Goal: Navigation & Orientation: Find specific page/section

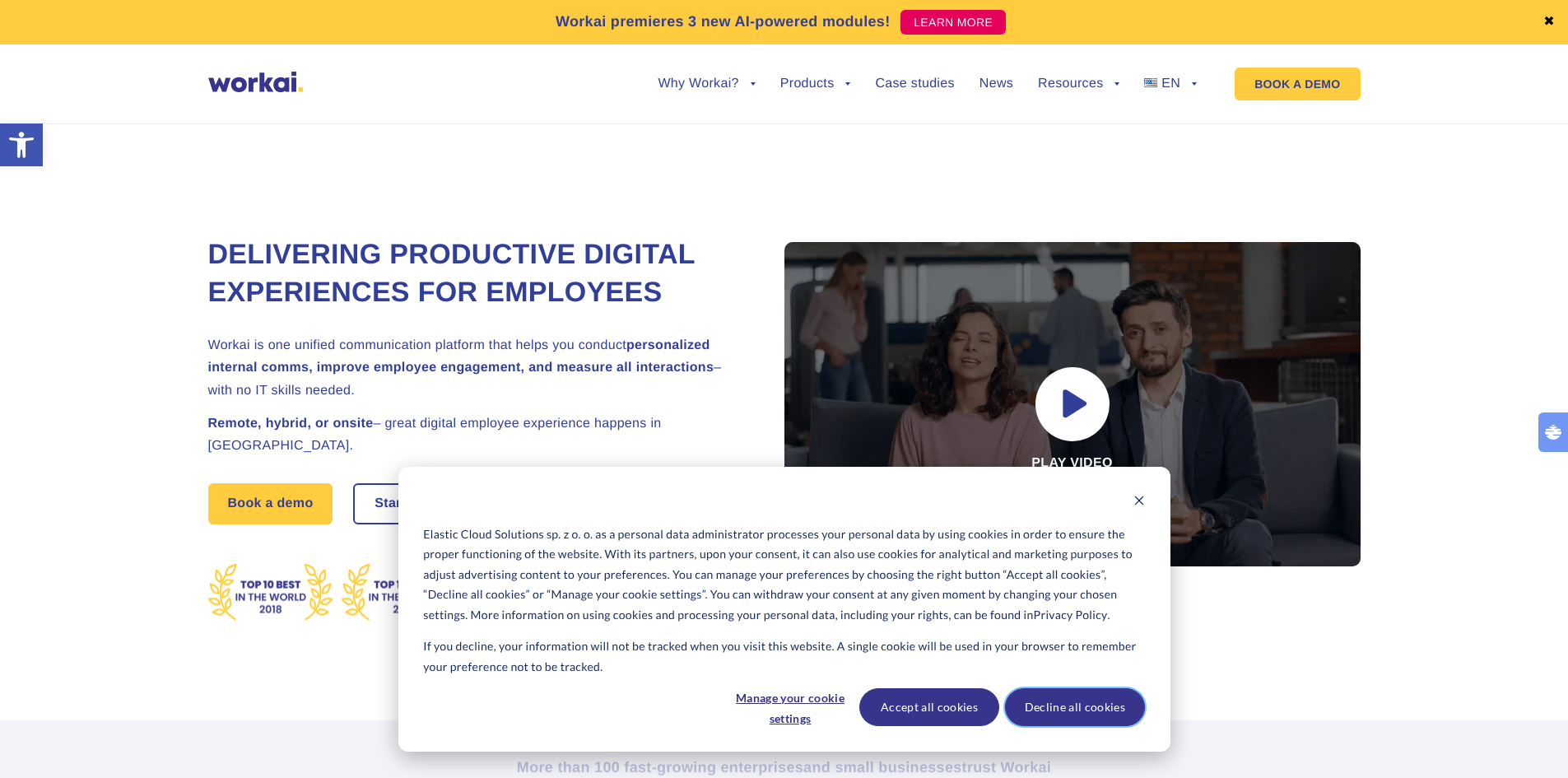
drag, startPoint x: 1075, startPoint y: 708, endPoint x: 925, endPoint y: 702, distance: 150.1
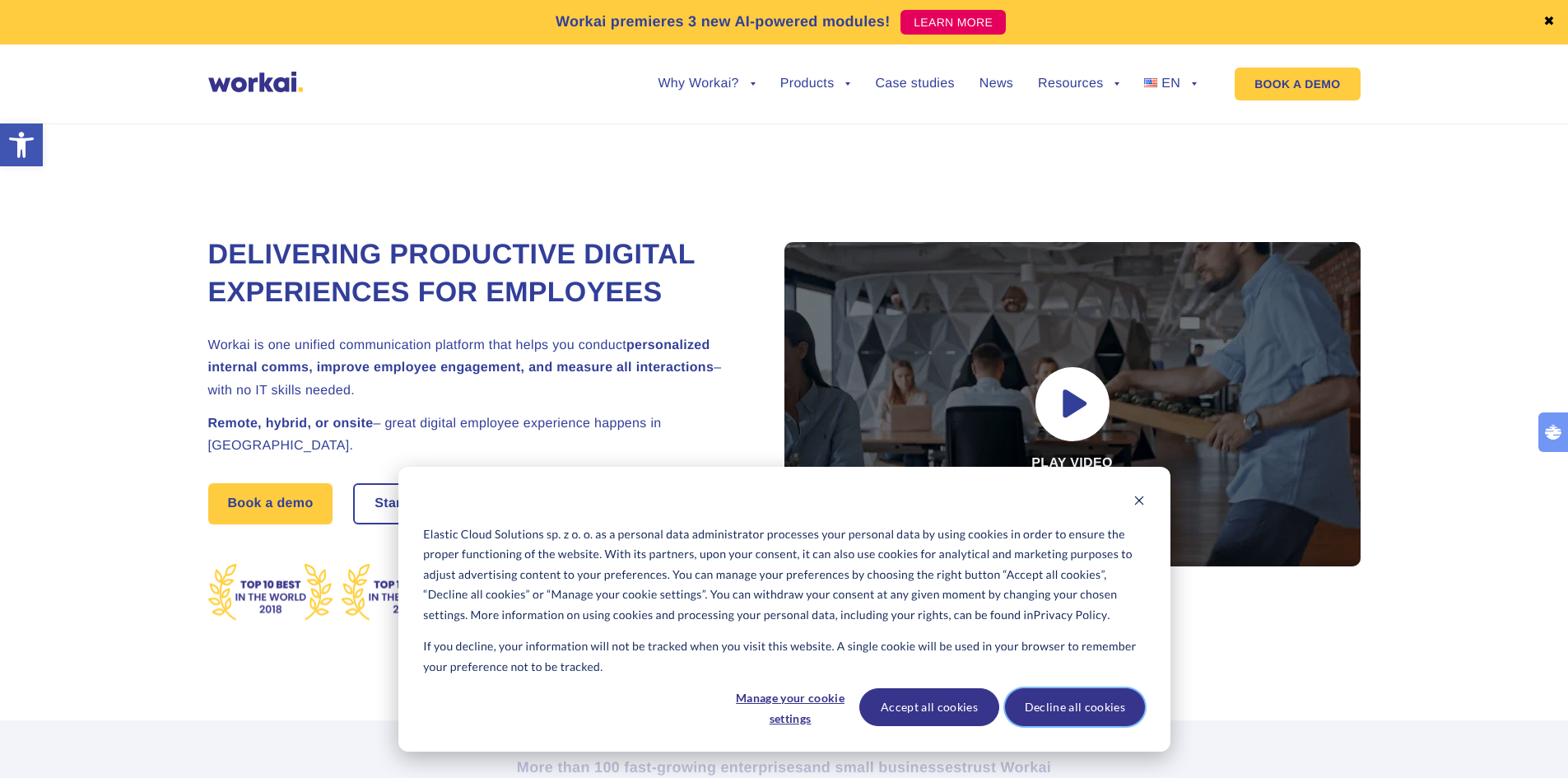
click at [925, 702] on div "Accept all cookies Decline all cookies" at bounding box center [1002, 707] width 286 height 38
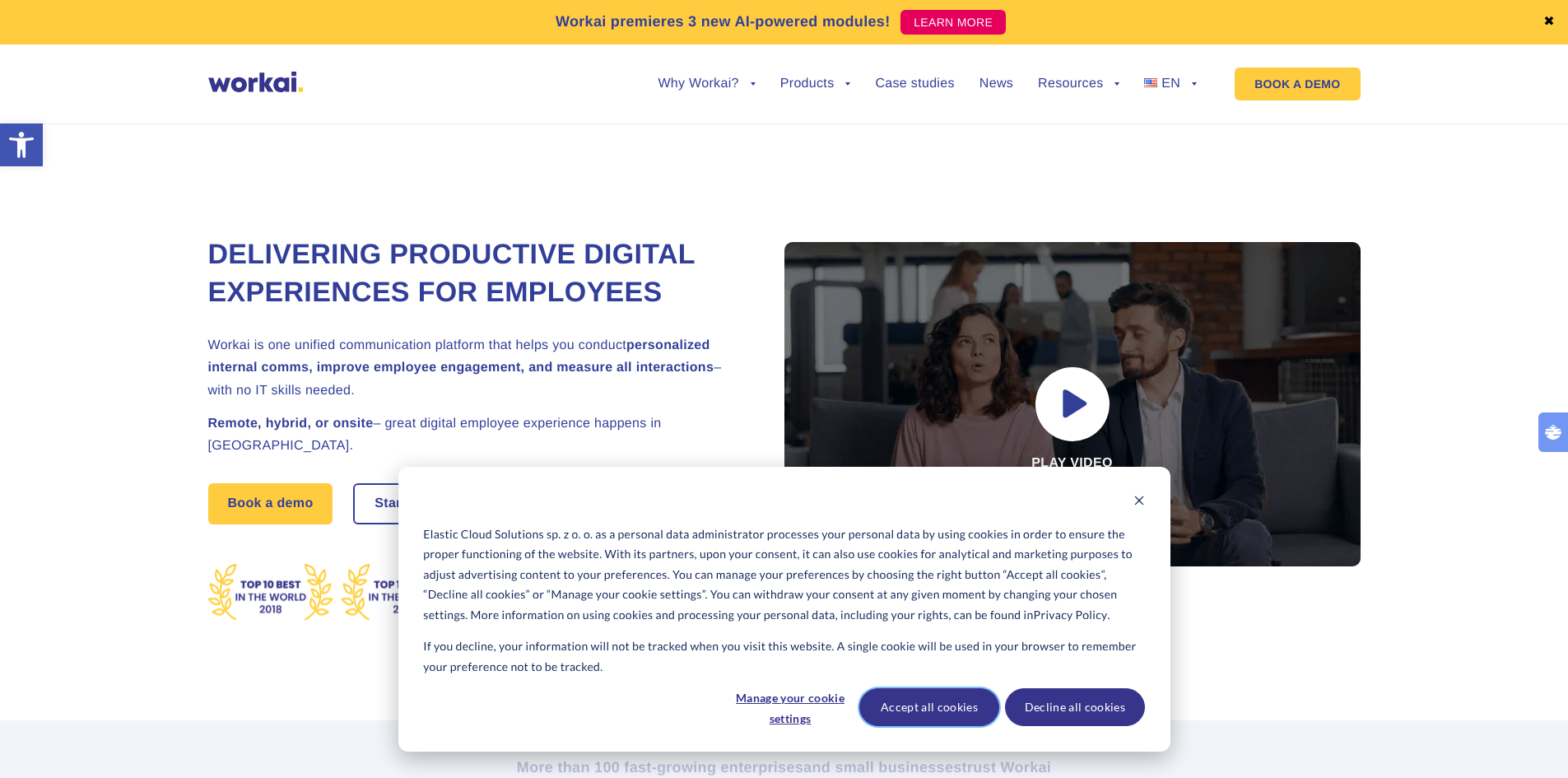
click at [930, 705] on button "Accept all cookies" at bounding box center [929, 707] width 140 height 38
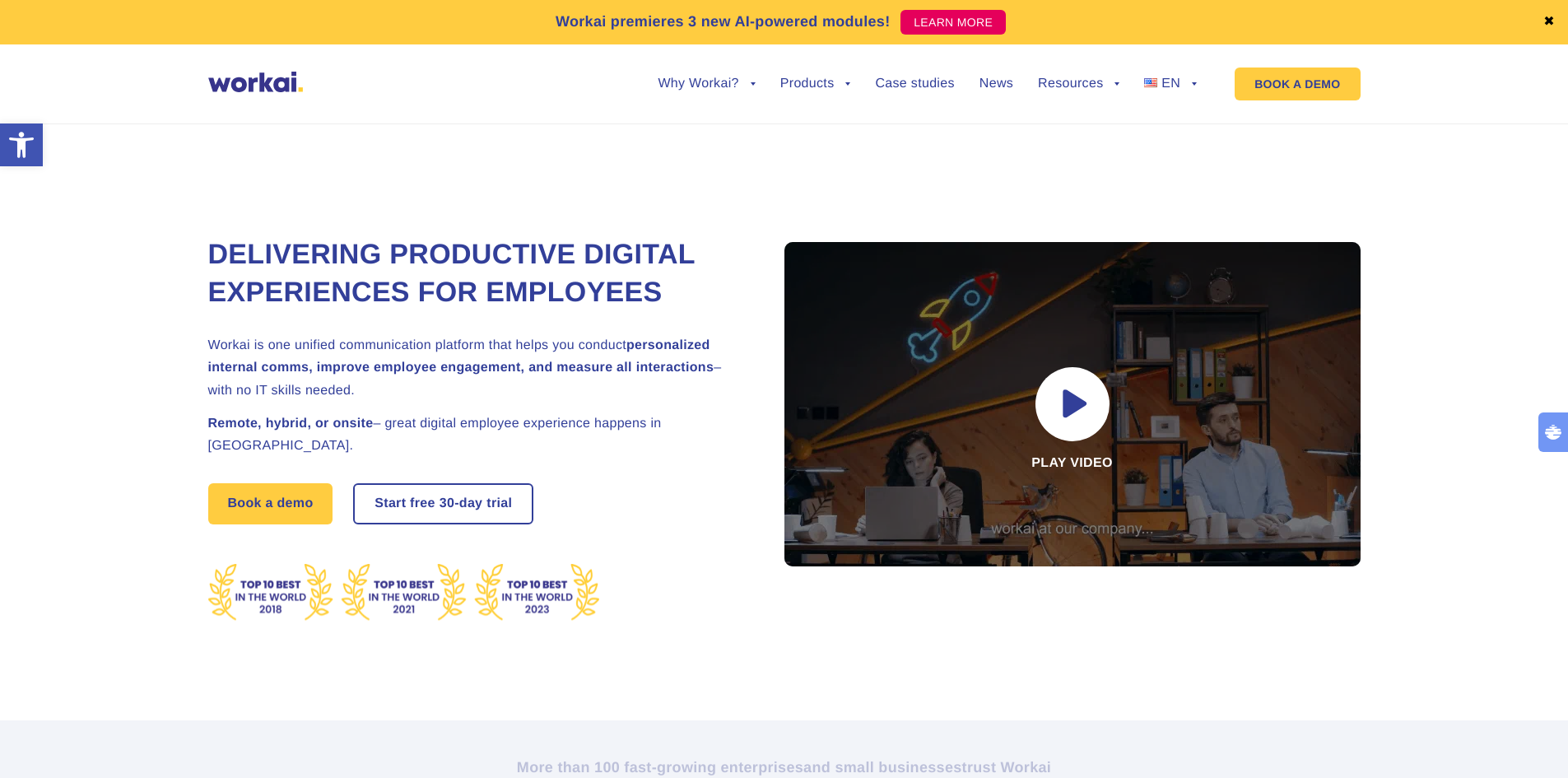
drag, startPoint x: 347, startPoint y: 260, endPoint x: 294, endPoint y: 376, distance: 127.5
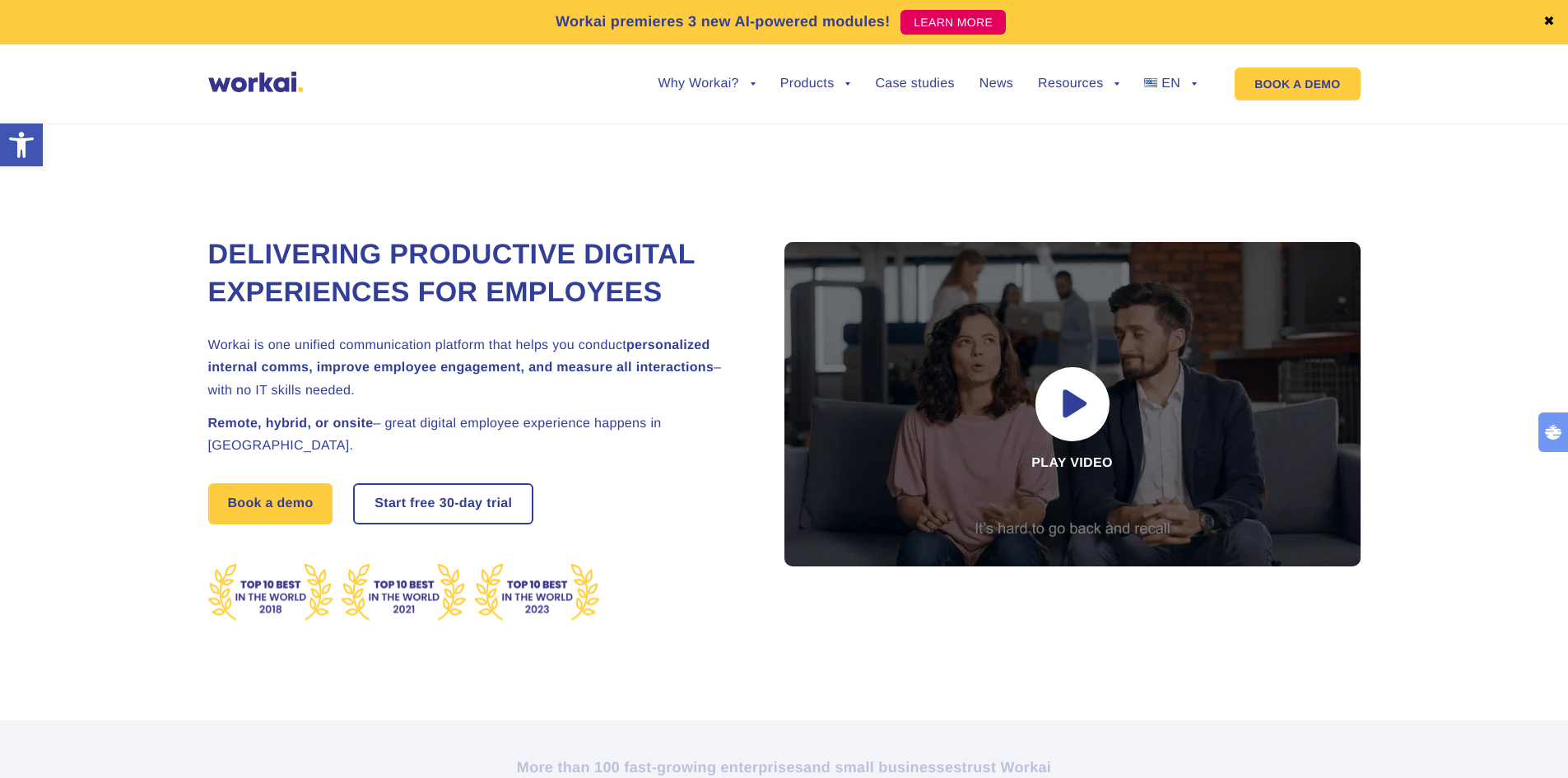
click at [294, 376] on h2 "Workai is one unified communication platform that helps you conduct personalize…" at bounding box center [475, 367] width 535 height 68
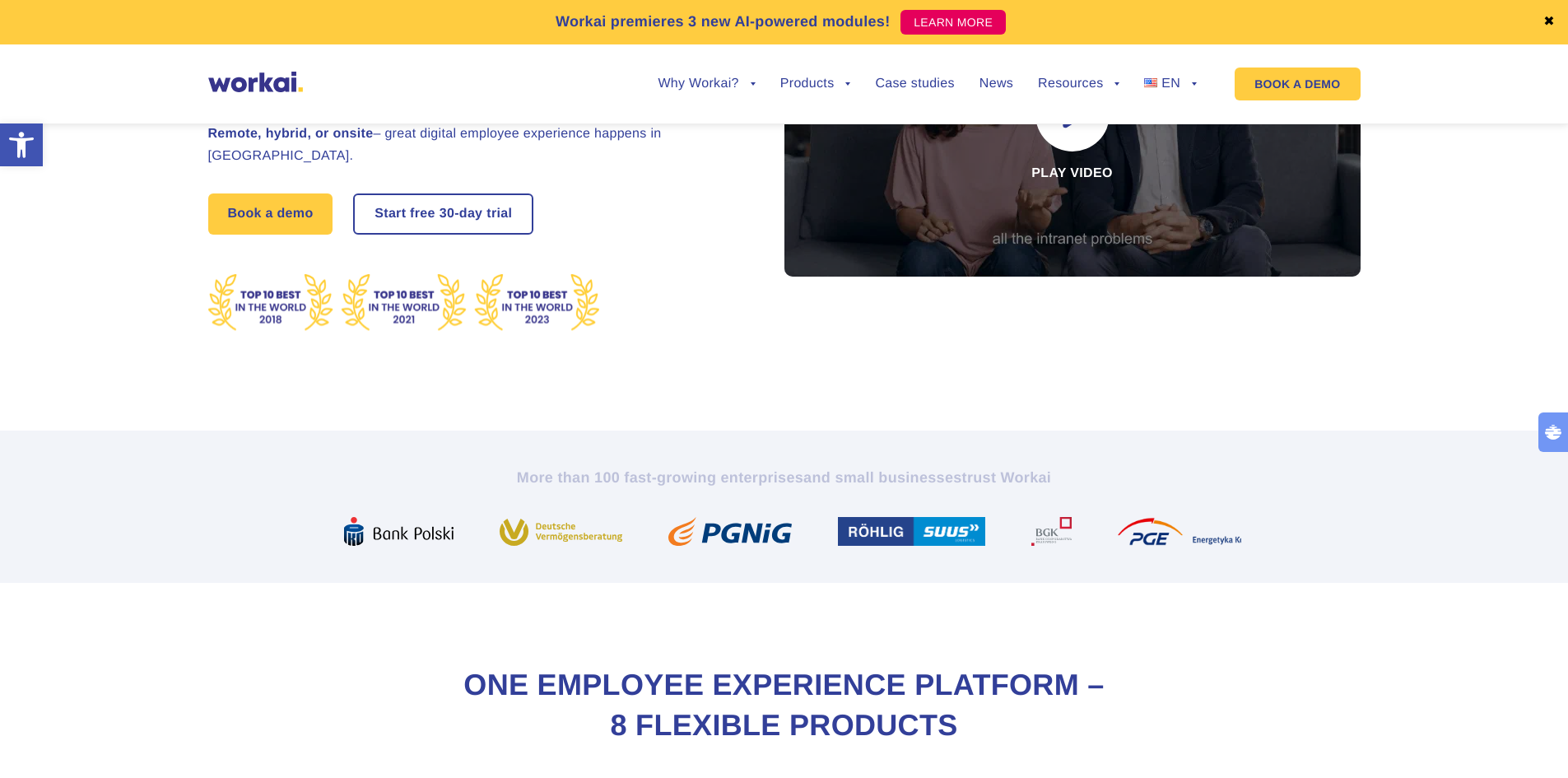
scroll to position [83, 0]
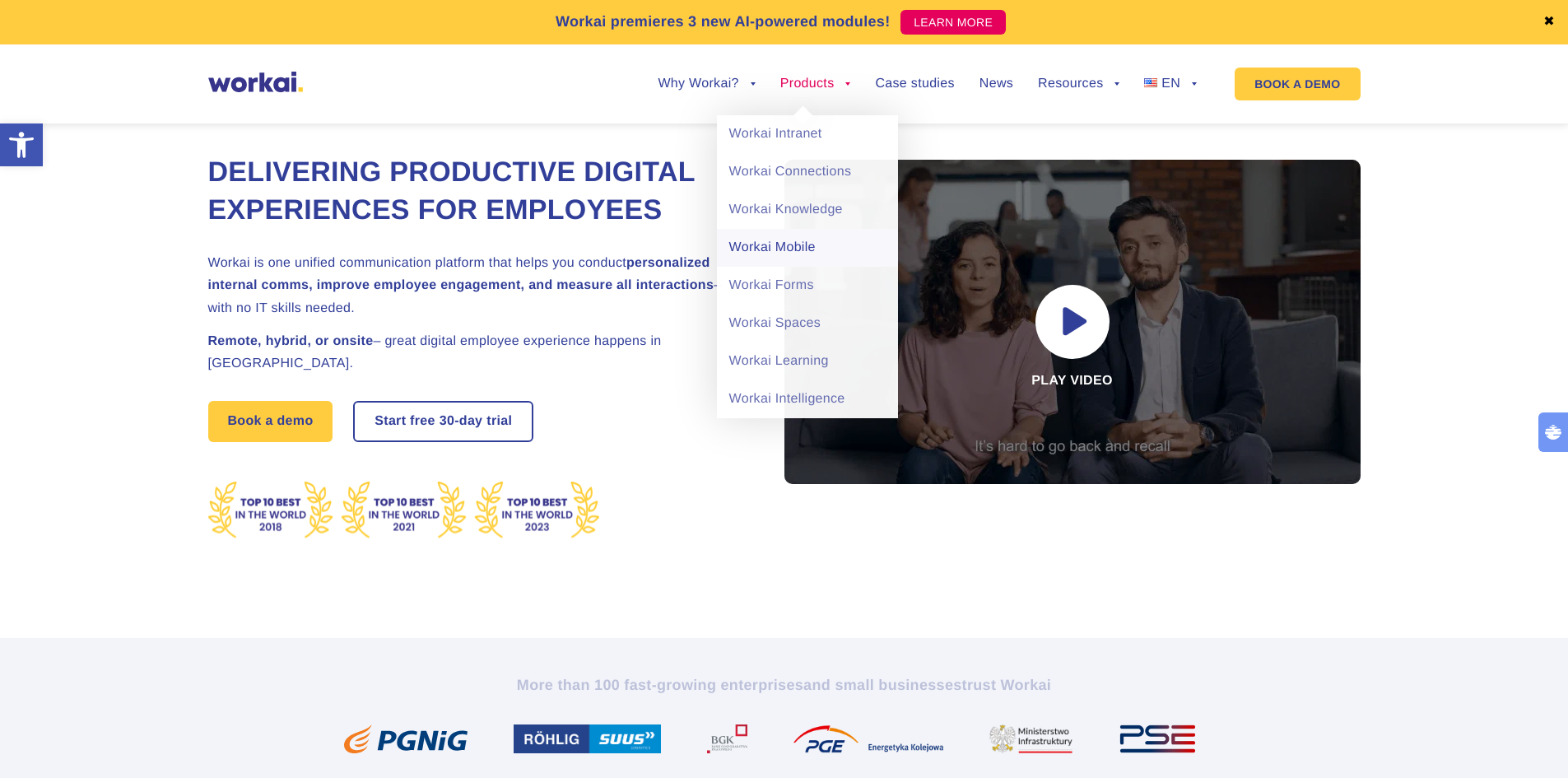
click at [787, 242] on link "Workai Mobile" at bounding box center [808, 247] width 181 height 38
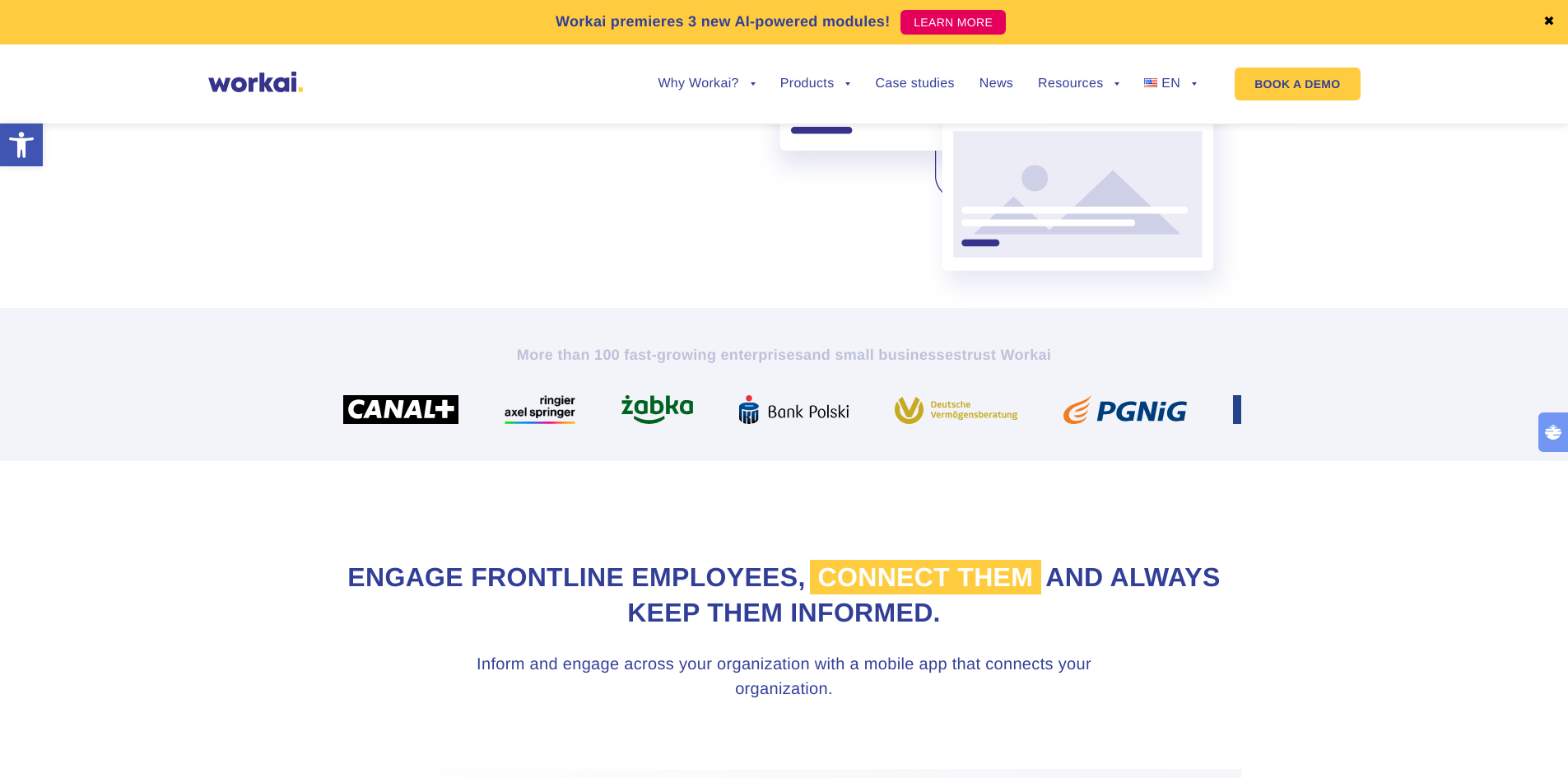
scroll to position [494, 0]
